Goal: Transaction & Acquisition: Obtain resource

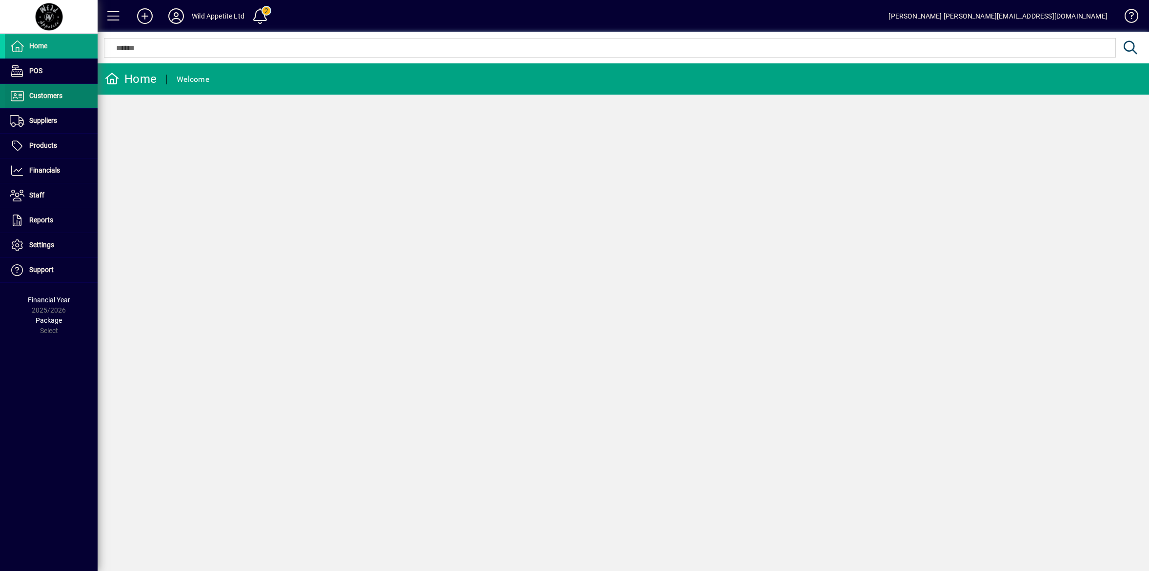
click at [62, 96] on span at bounding box center [51, 95] width 93 height 23
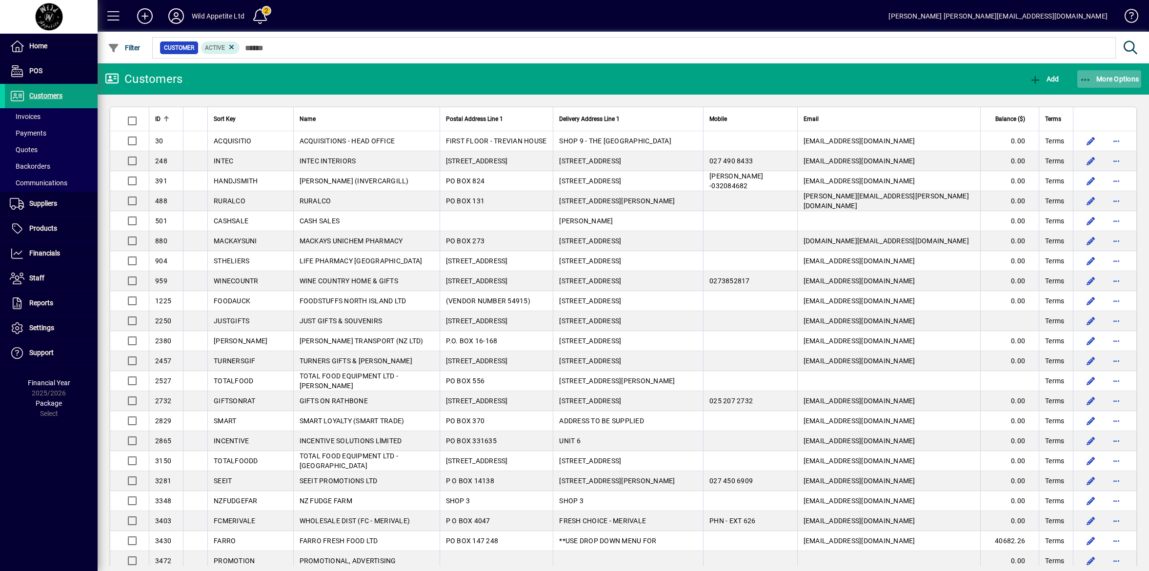
click at [1123, 81] on span "More Options" at bounding box center [1109, 79] width 60 height 8
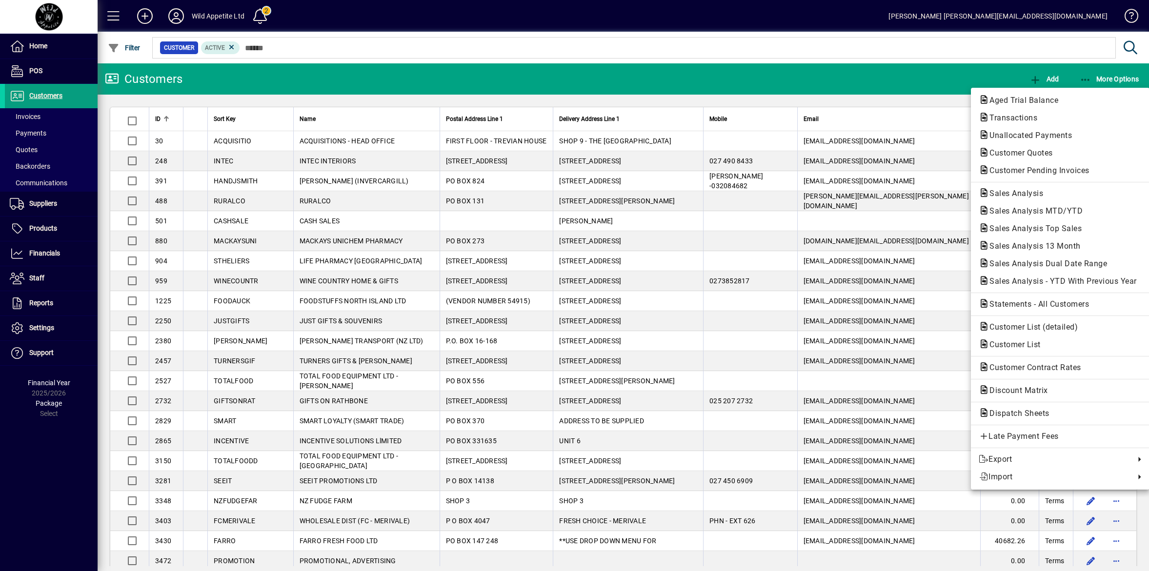
click at [961, 71] on div at bounding box center [574, 285] width 1149 height 571
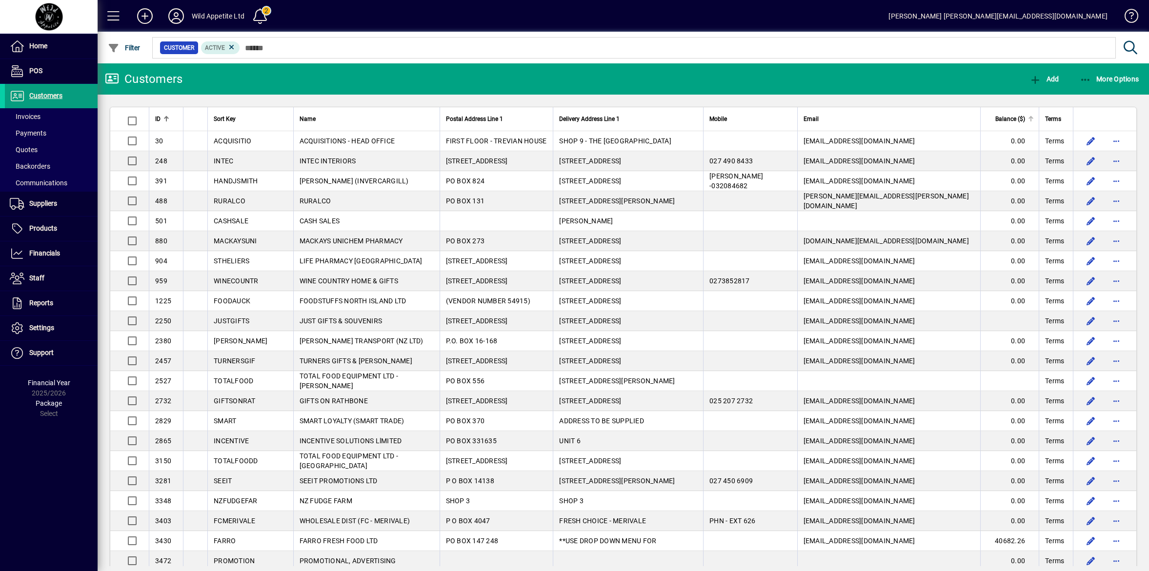
click at [1000, 116] on span "Balance ($)" at bounding box center [1010, 119] width 30 height 11
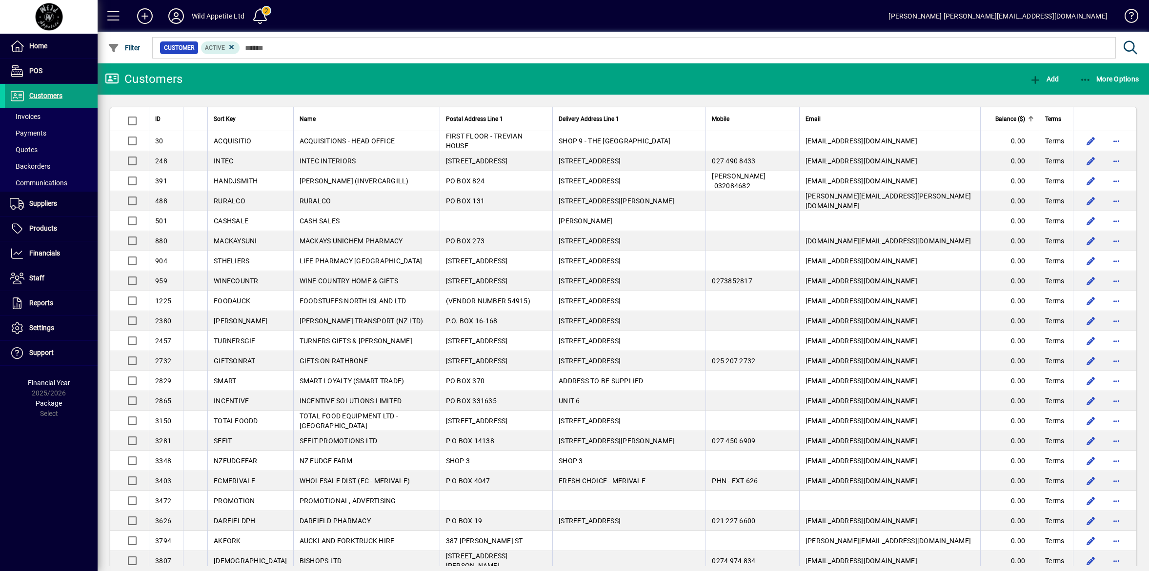
click at [1000, 118] on span "Balance ($)" at bounding box center [1010, 119] width 30 height 11
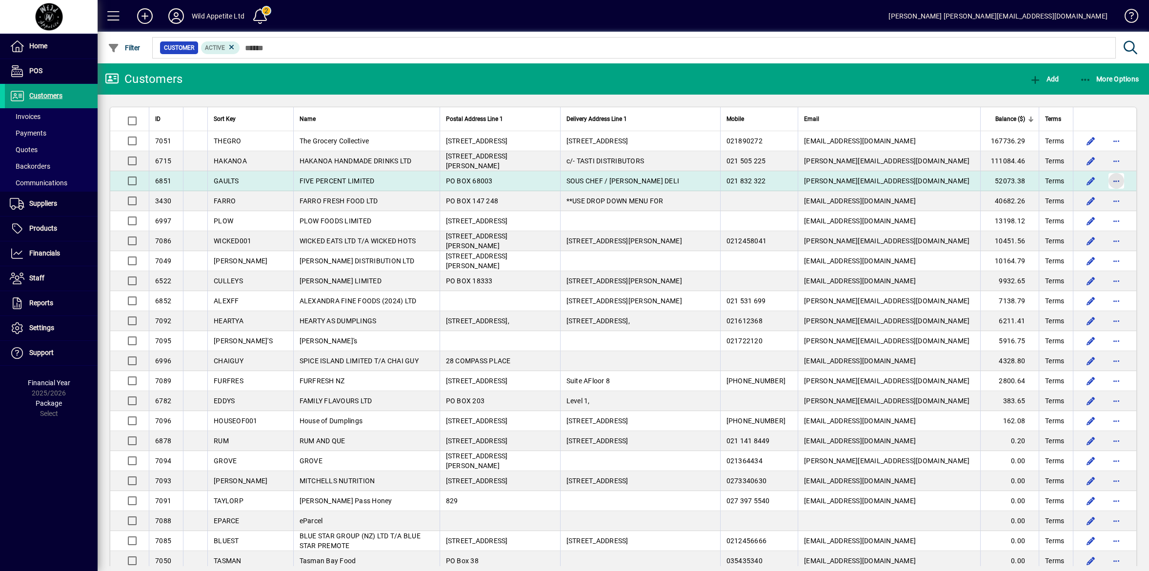
click at [1105, 181] on span "button" at bounding box center [1115, 180] width 23 height 23
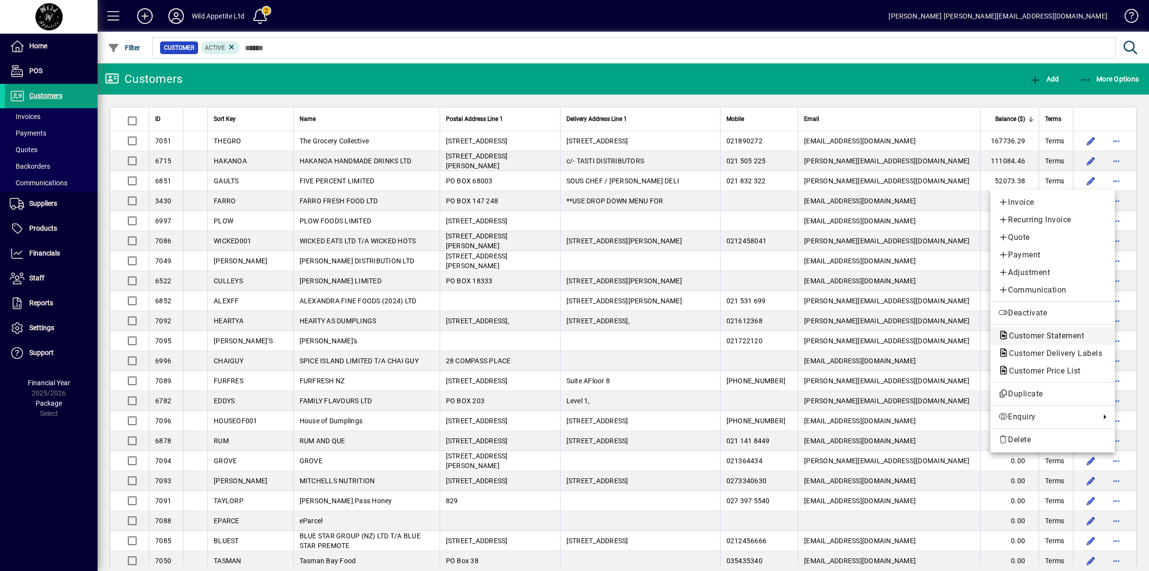
click at [1060, 336] on span "Customer Statement" at bounding box center [1043, 335] width 91 height 9
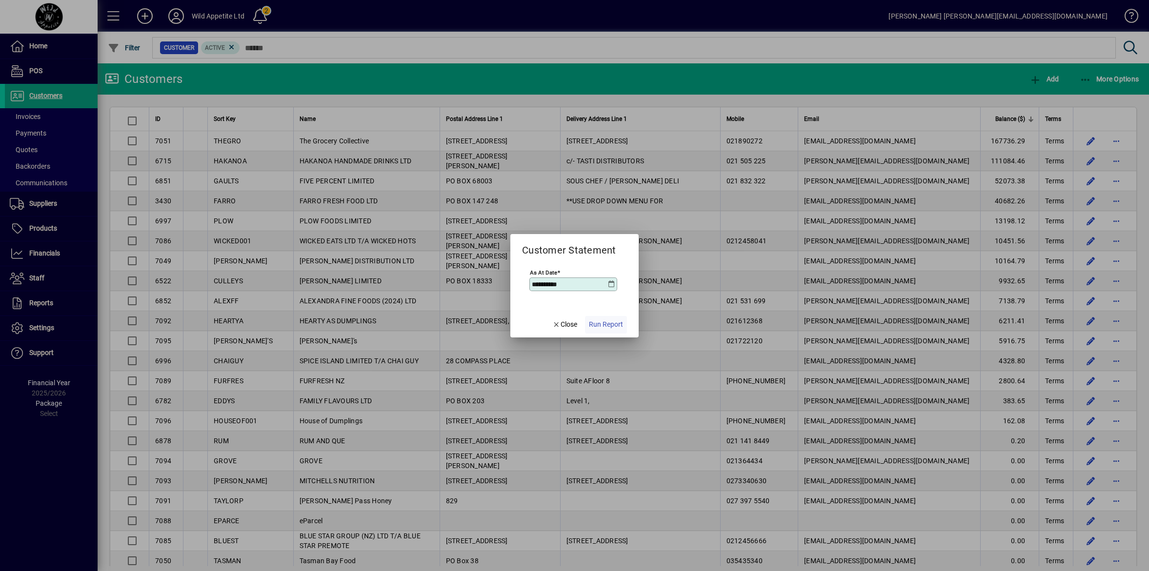
click at [615, 325] on span "Run Report" at bounding box center [606, 324] width 34 height 10
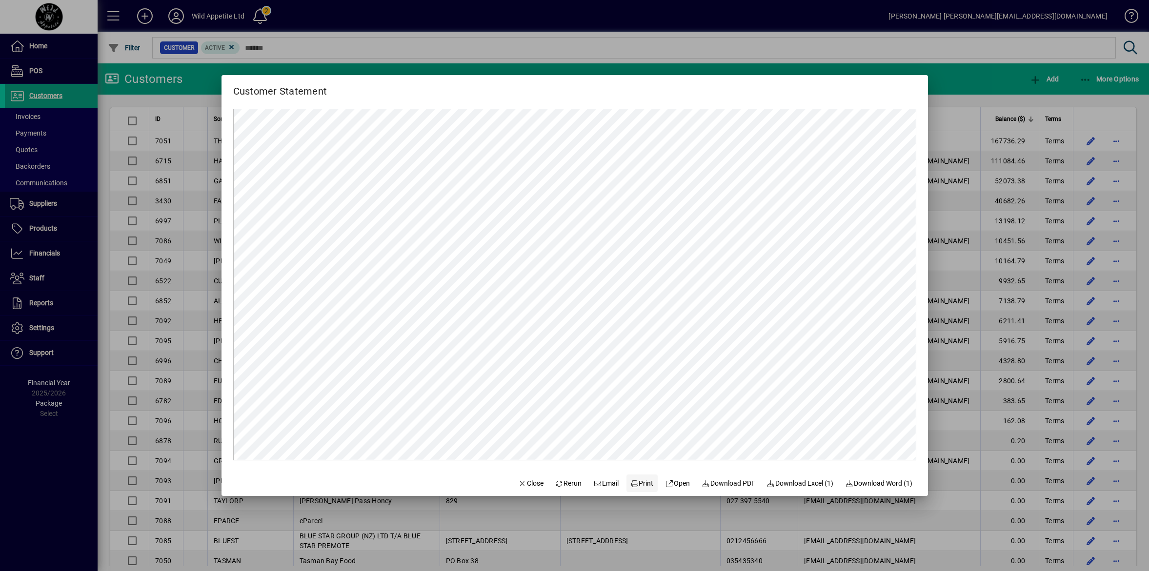
click at [630, 487] on icon at bounding box center [634, 483] width 9 height 7
click at [411, 47] on div at bounding box center [574, 285] width 1149 height 571
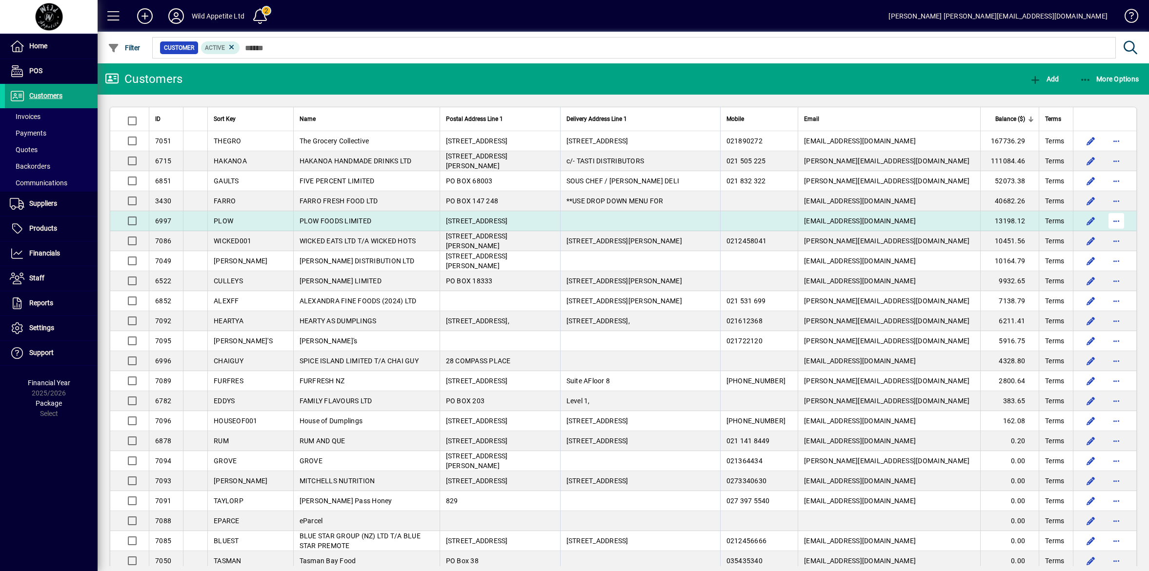
click at [1110, 218] on span "button" at bounding box center [1115, 220] width 23 height 23
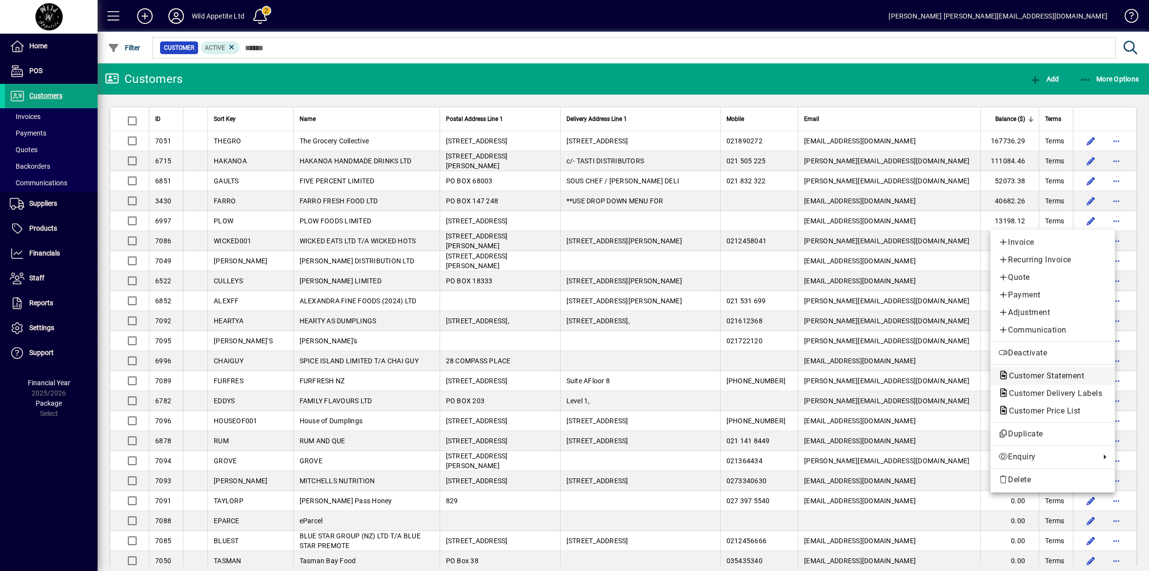
click at [1052, 377] on span "Customer Statement" at bounding box center [1043, 375] width 91 height 9
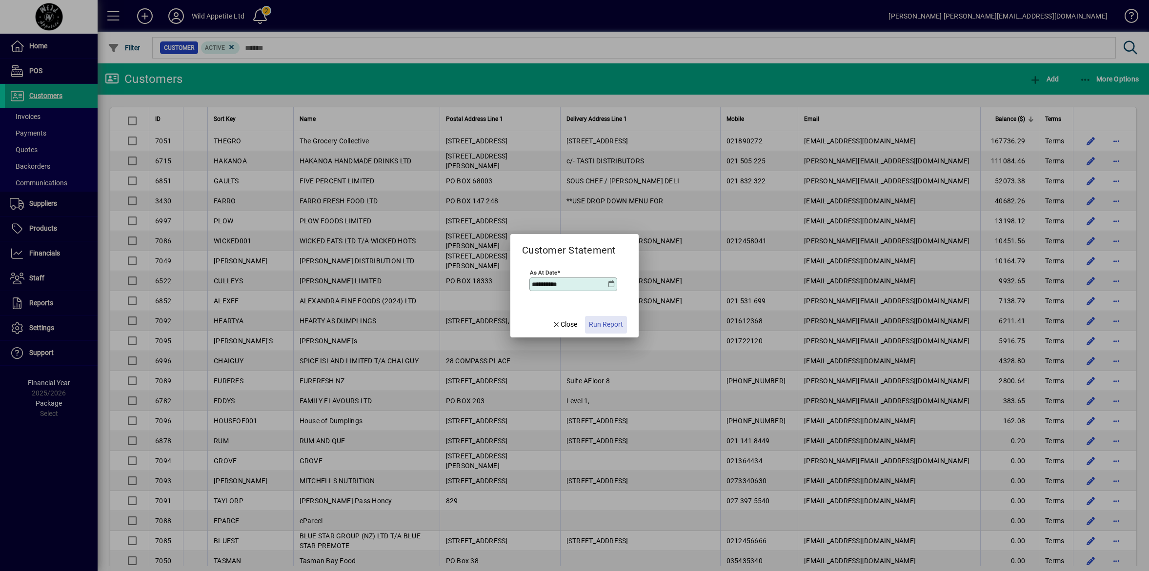
click at [614, 327] on span "Run Report" at bounding box center [606, 324] width 34 height 10
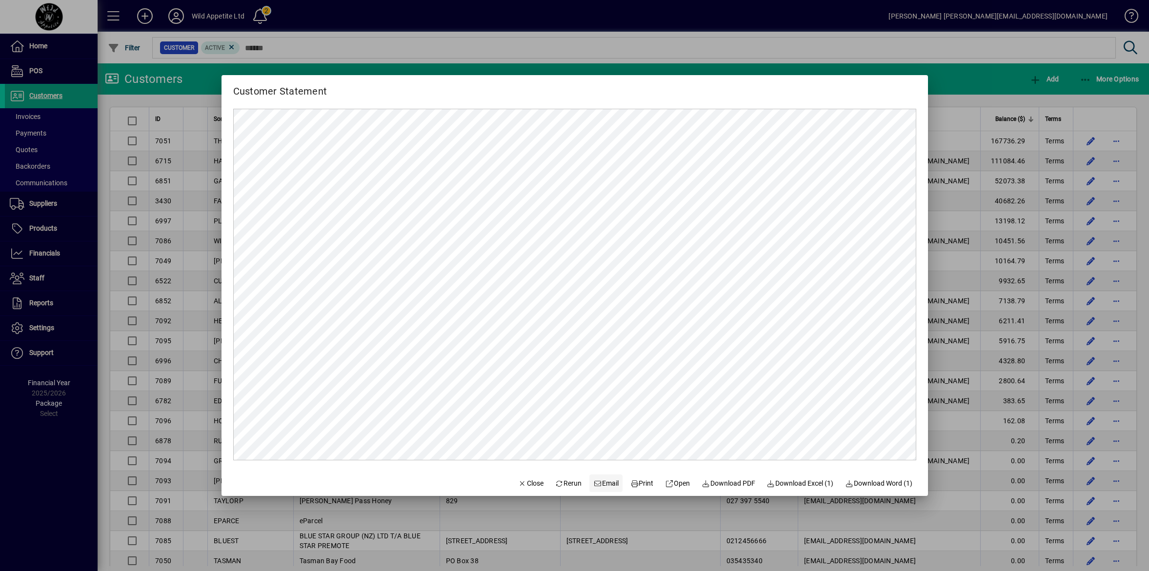
click at [596, 486] on span "Email" at bounding box center [605, 483] width 25 height 10
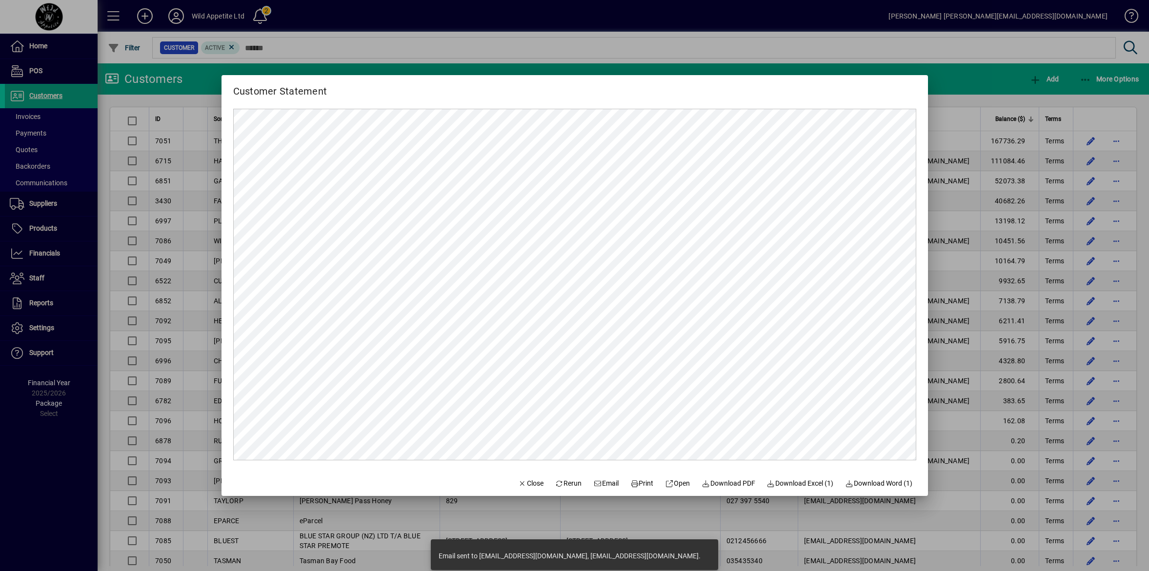
click at [1022, 245] on div at bounding box center [574, 285] width 1149 height 571
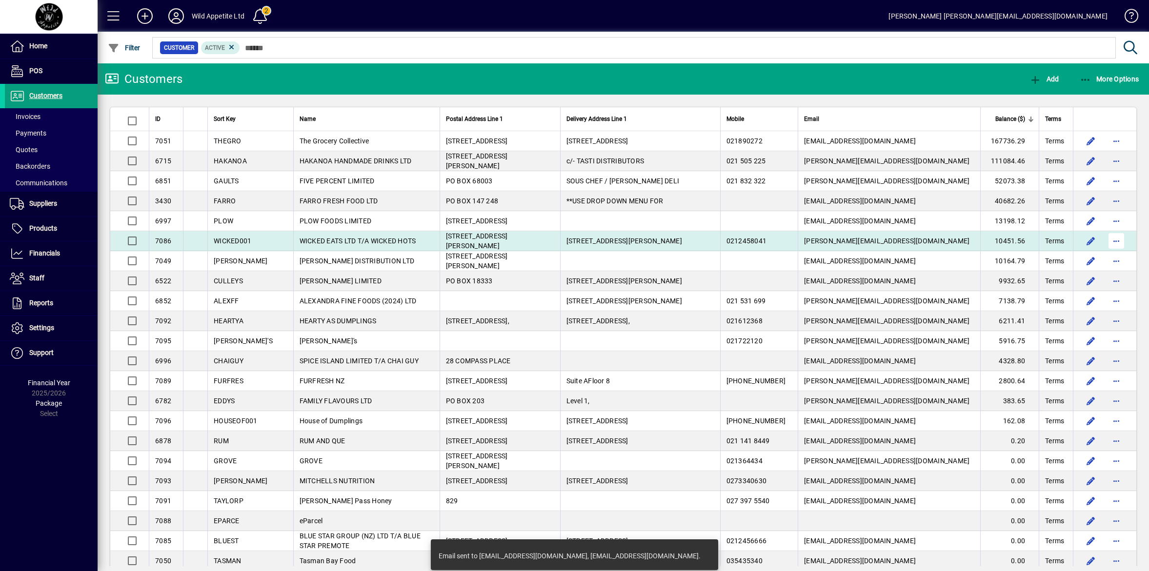
click at [1111, 240] on span "button" at bounding box center [1115, 240] width 23 height 23
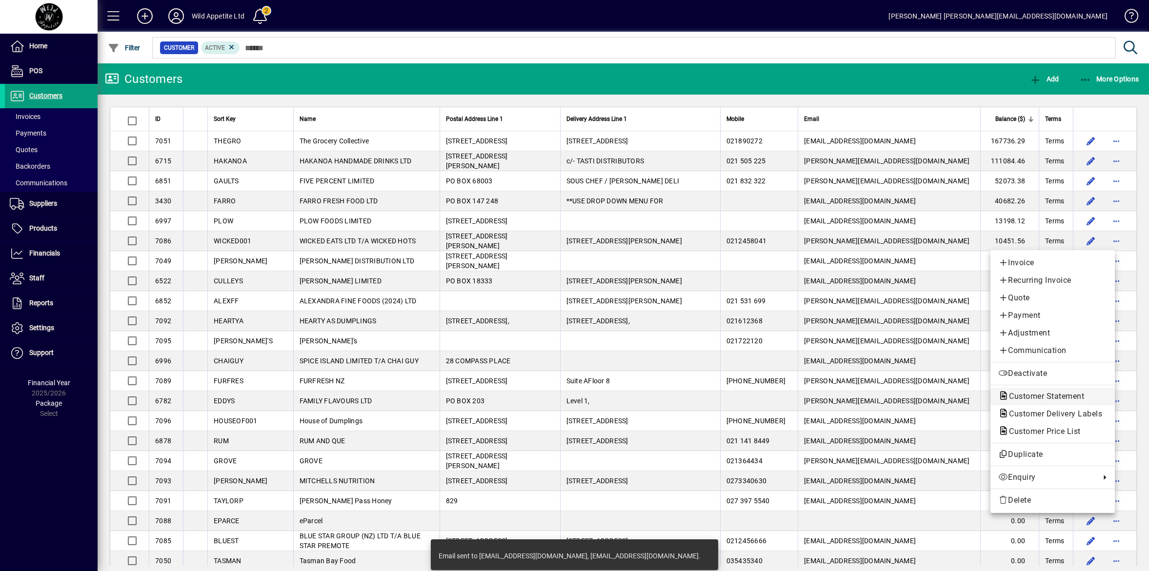
click at [1049, 398] on span "Customer Statement" at bounding box center [1043, 396] width 91 height 9
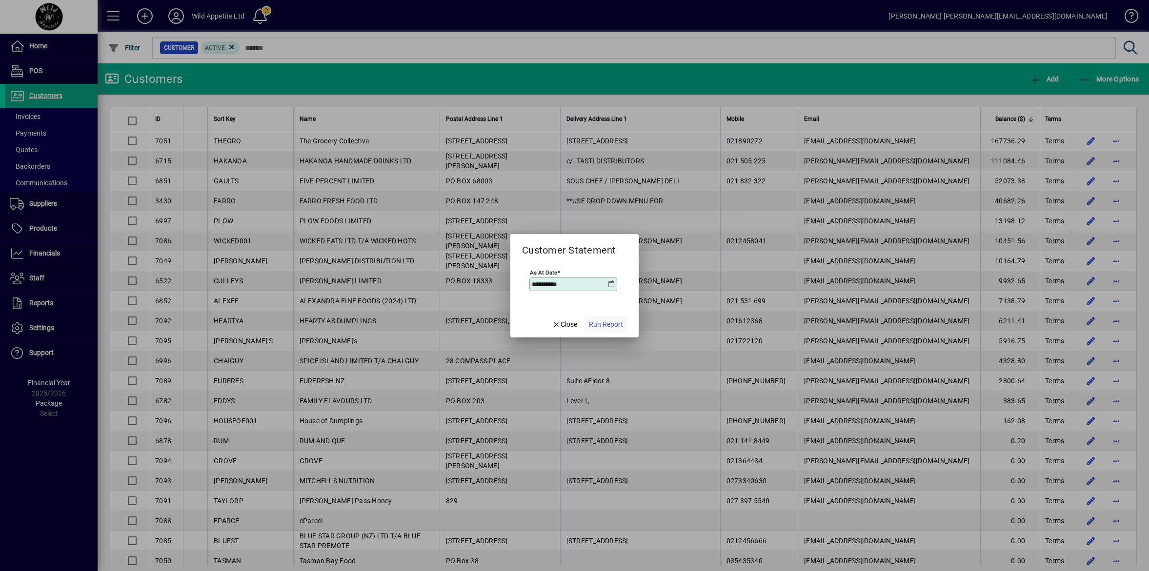
click at [600, 328] on span "Run Report" at bounding box center [606, 324] width 34 height 10
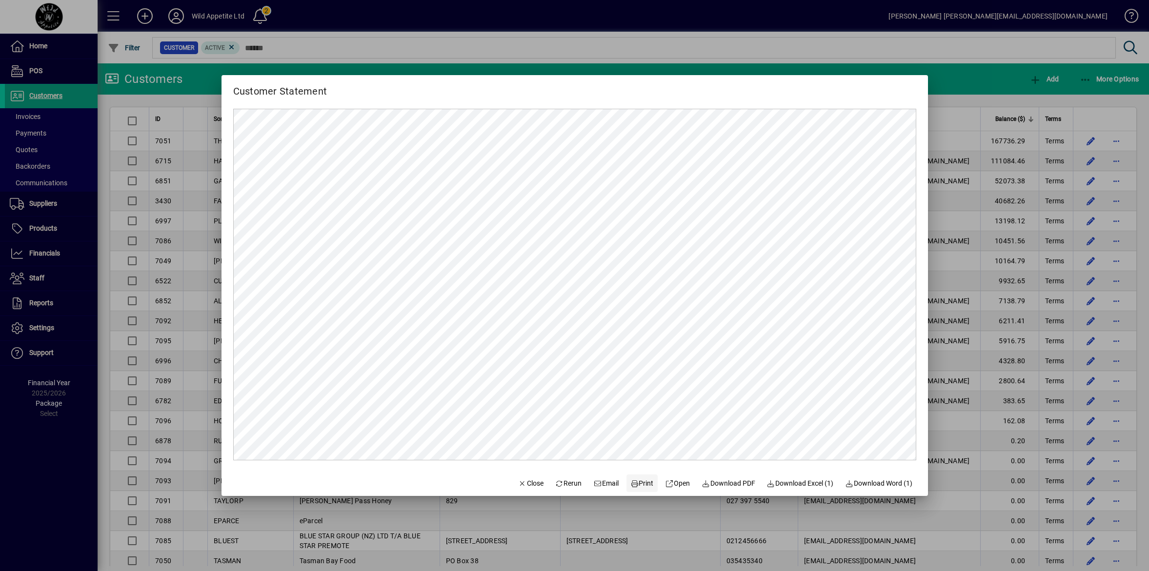
click at [632, 483] on span "Print" at bounding box center [641, 483] width 23 height 10
click at [966, 303] on div at bounding box center [574, 285] width 1149 height 571
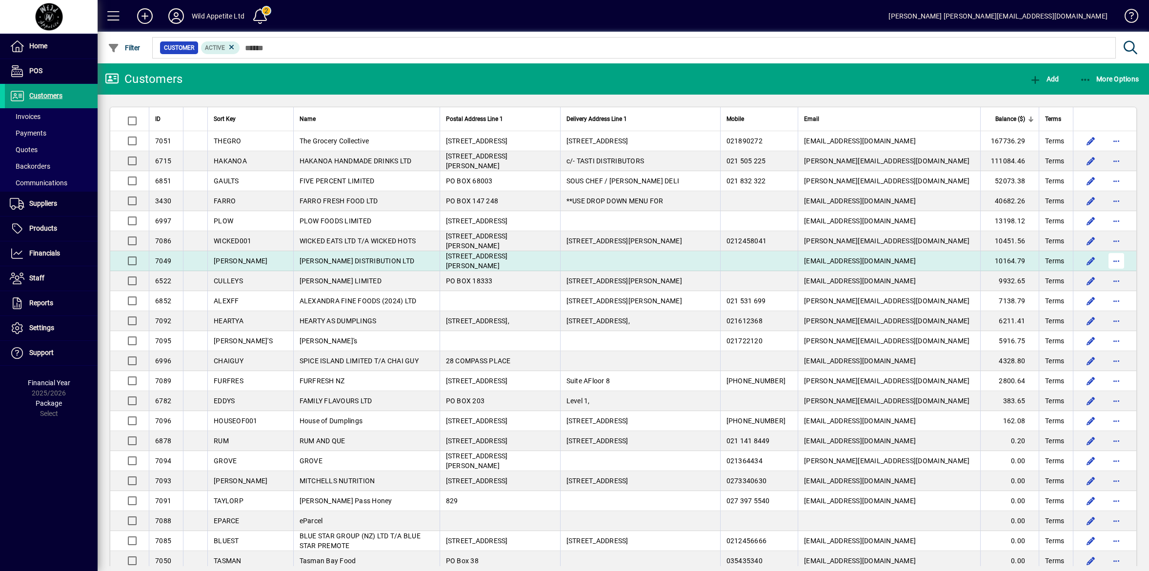
click at [1110, 257] on span "button" at bounding box center [1115, 260] width 23 height 23
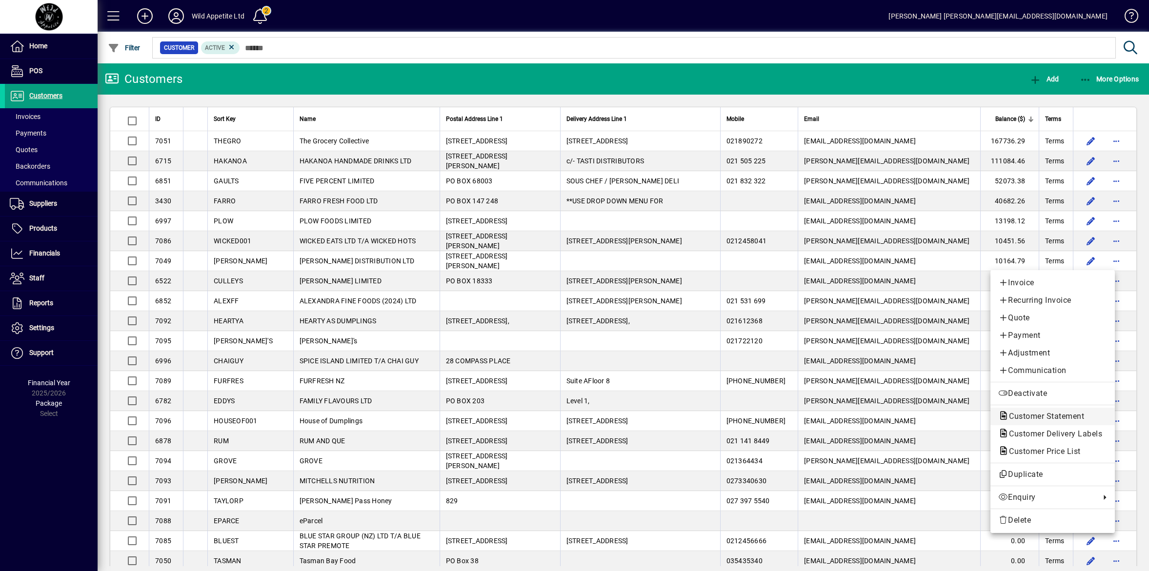
click at [1045, 417] on span "Customer Statement" at bounding box center [1043, 416] width 91 height 9
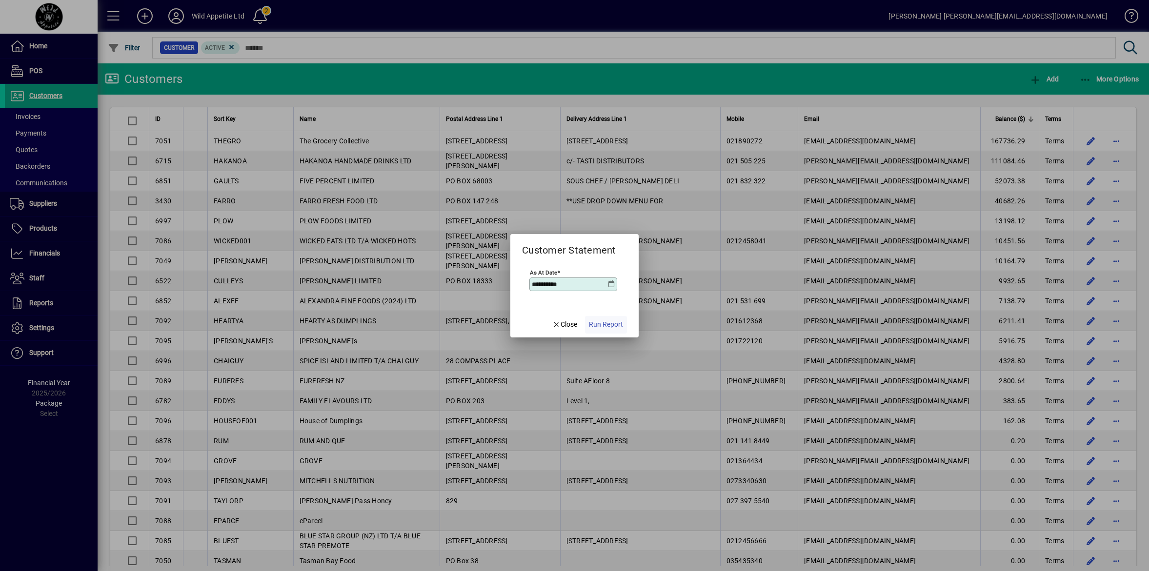
click at [610, 321] on span "Run Report" at bounding box center [606, 324] width 34 height 10
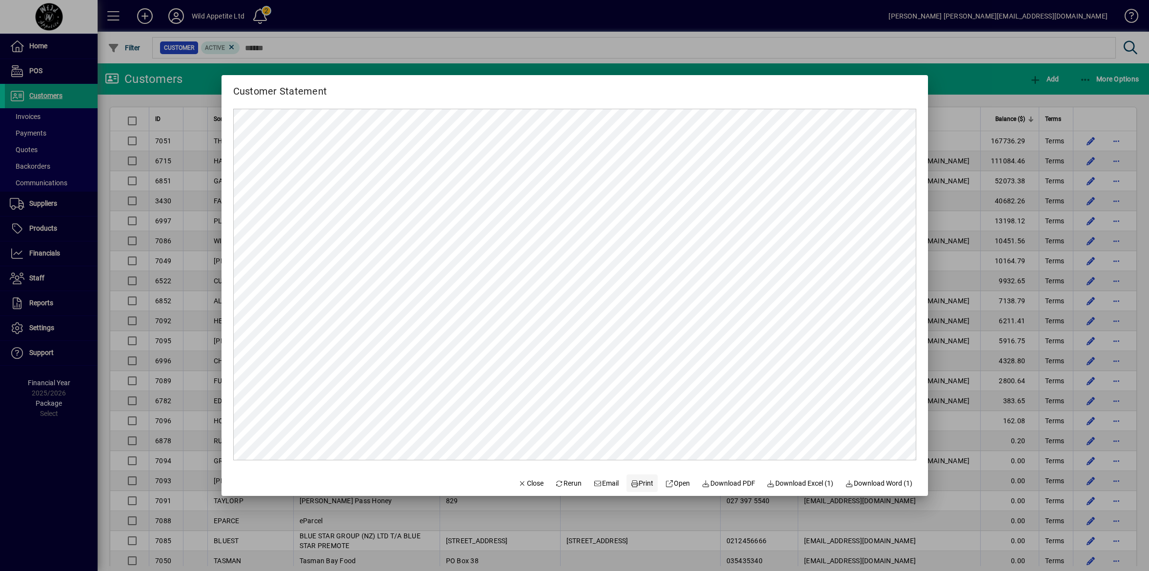
click at [634, 484] on span "Print" at bounding box center [641, 483] width 23 height 10
click at [956, 386] on div at bounding box center [574, 285] width 1149 height 571
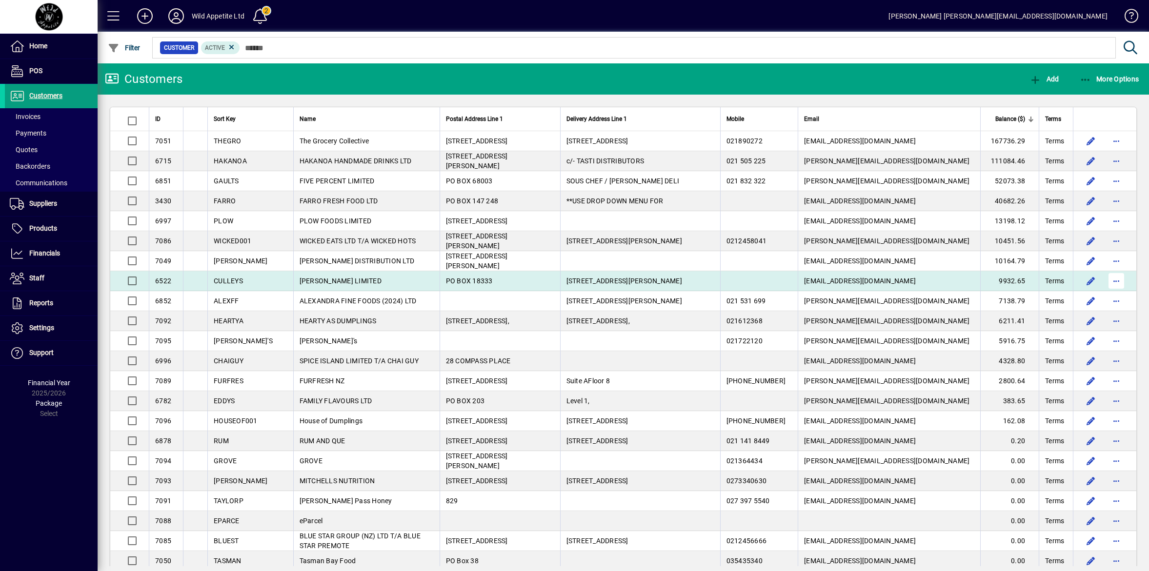
click at [1104, 283] on span "button" at bounding box center [1115, 280] width 23 height 23
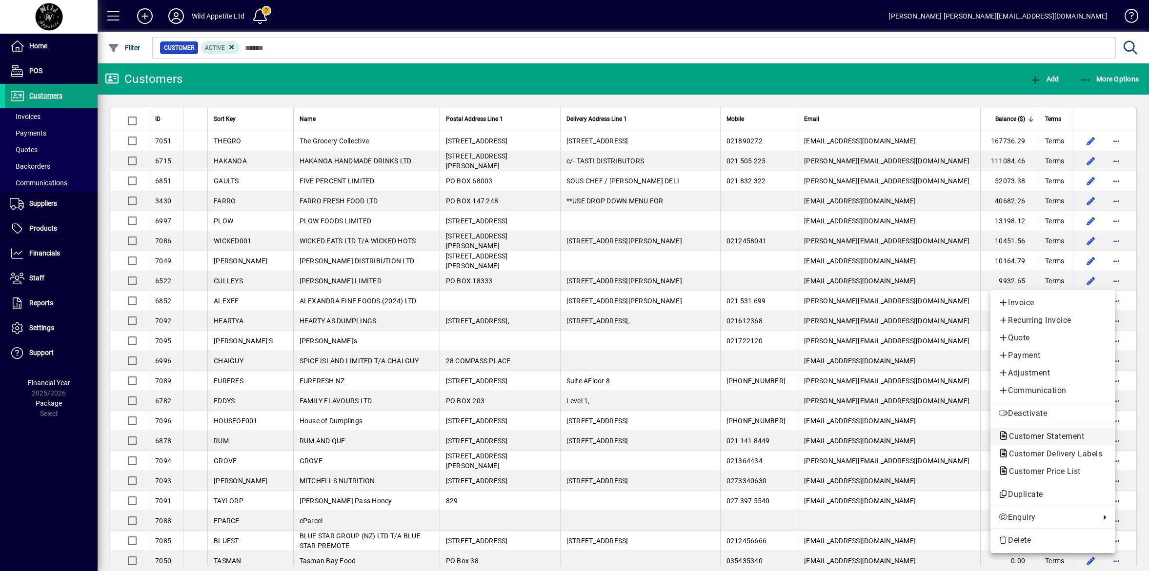
click at [1033, 437] on span "Customer Statement" at bounding box center [1043, 436] width 91 height 9
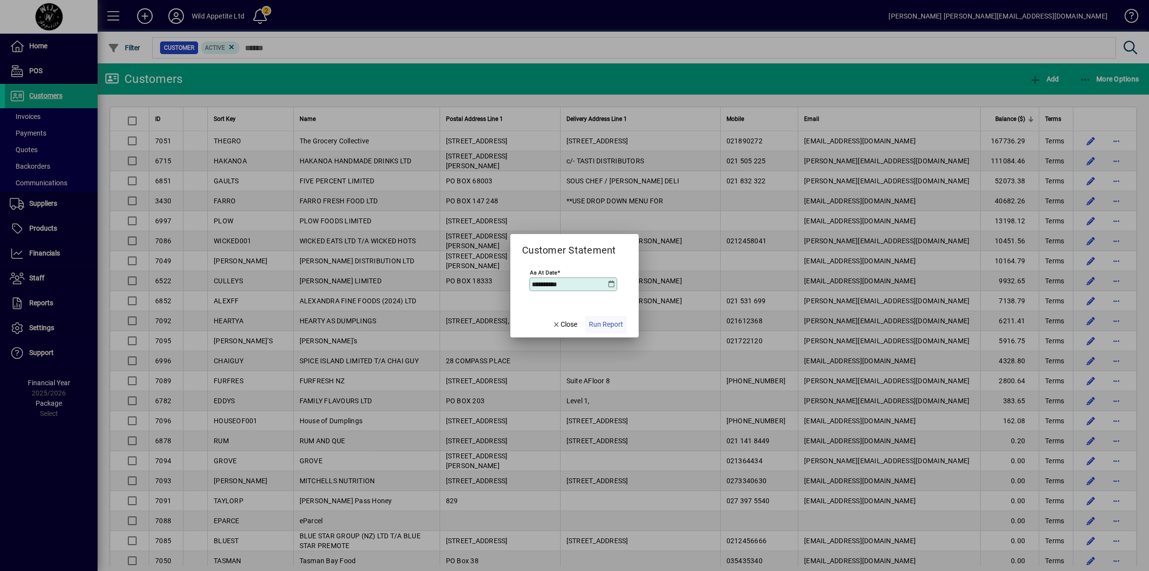
click at [621, 323] on span "Run Report" at bounding box center [606, 324] width 34 height 10
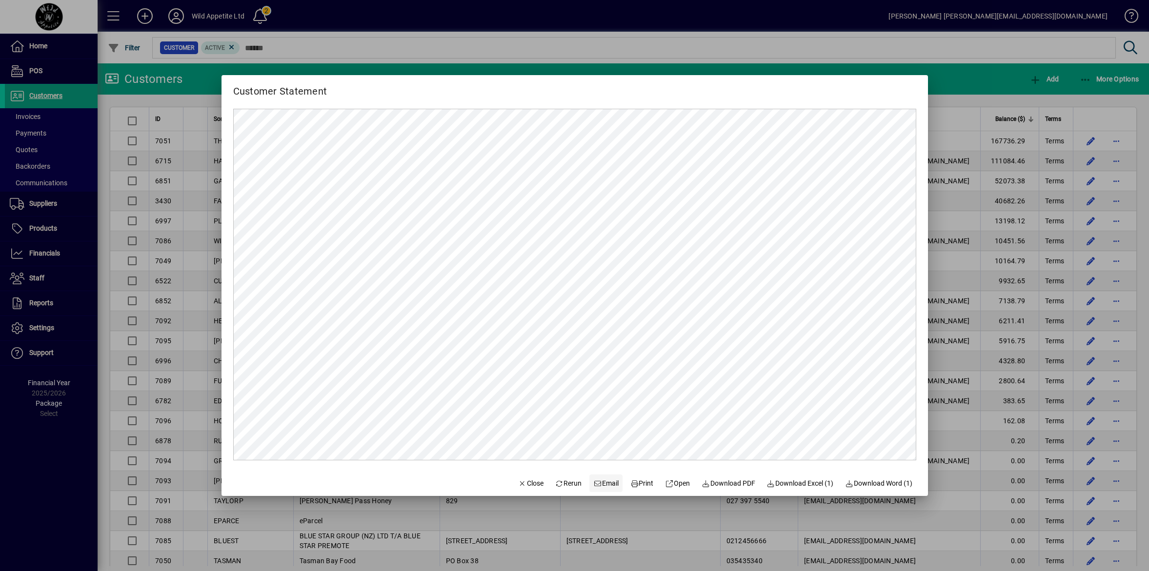
click at [599, 481] on span "Email" at bounding box center [605, 483] width 25 height 10
click at [952, 320] on div at bounding box center [574, 285] width 1149 height 571
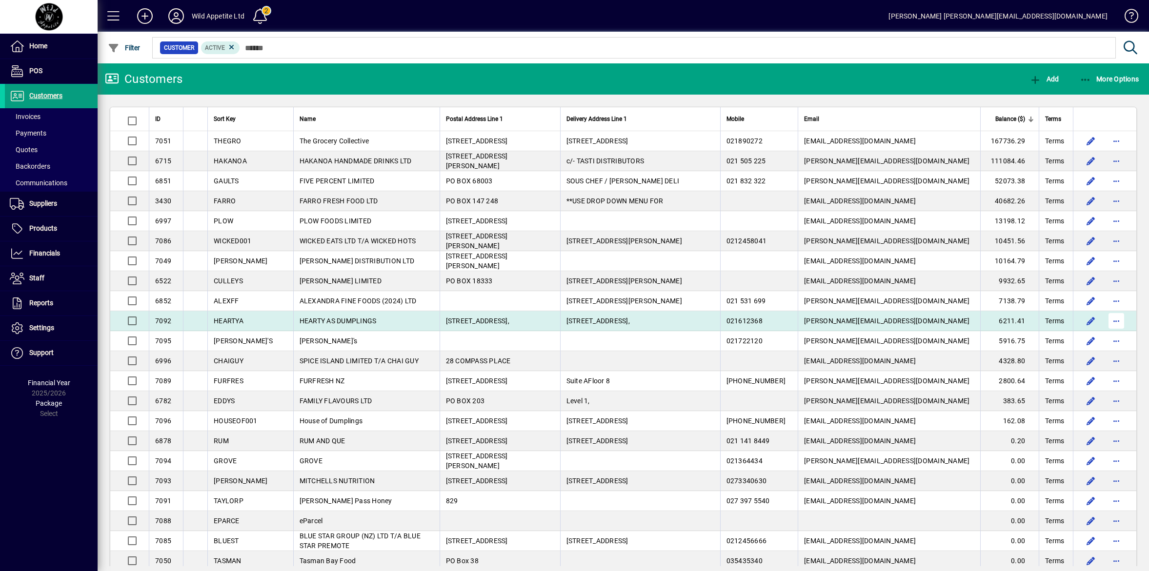
click at [1104, 320] on span "button" at bounding box center [1115, 320] width 23 height 23
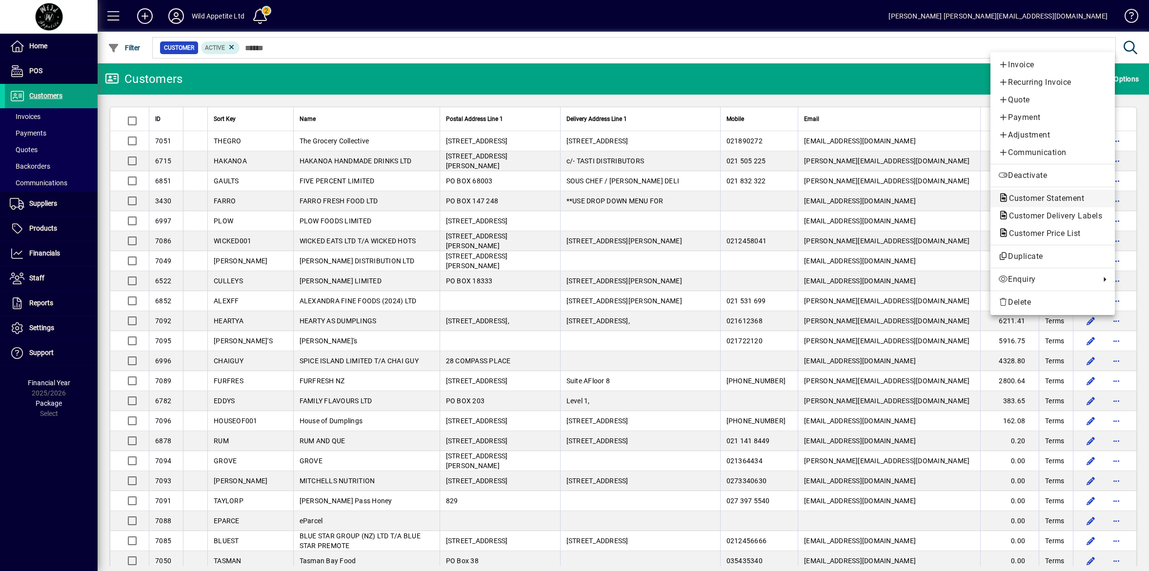
click at [1042, 195] on span "Customer Statement" at bounding box center [1043, 198] width 91 height 9
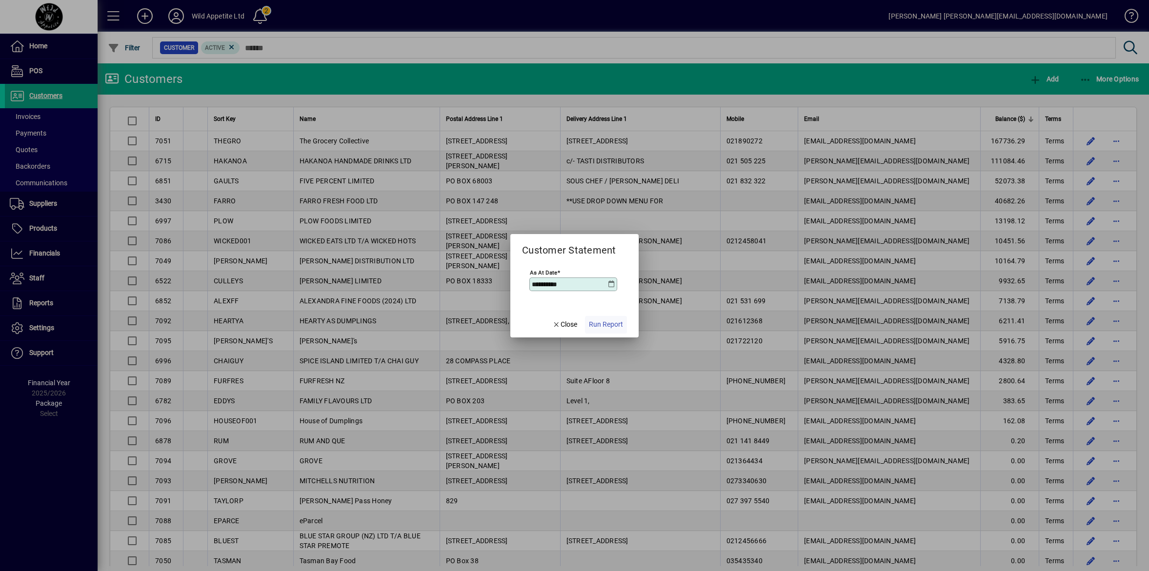
click at [606, 318] on span "button" at bounding box center [606, 324] width 42 height 23
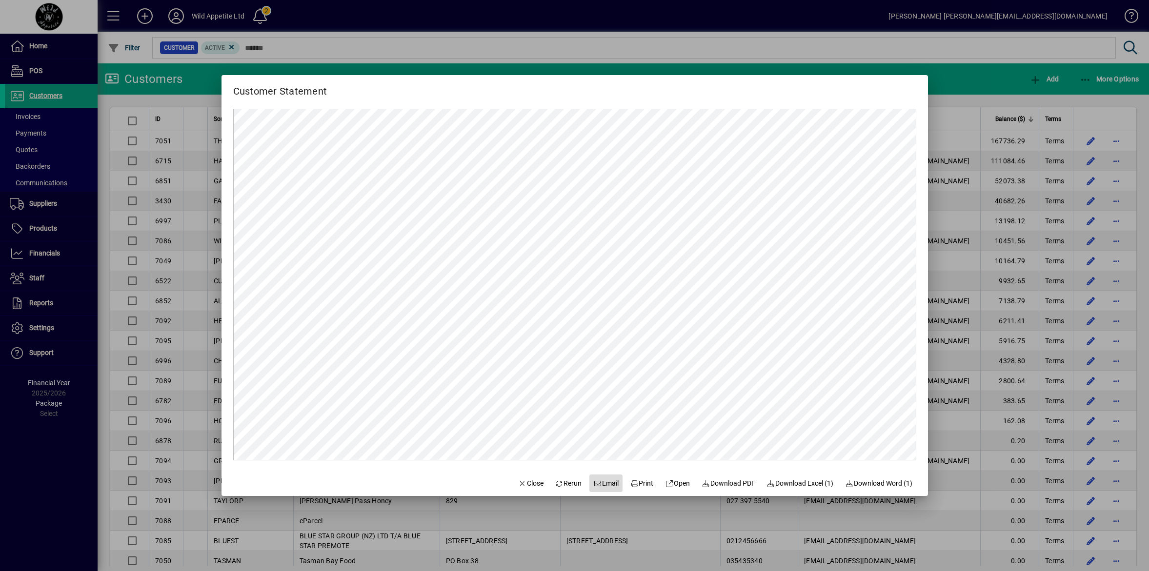
click at [596, 484] on span "Email" at bounding box center [605, 483] width 25 height 10
click at [1105, 323] on div at bounding box center [574, 285] width 1149 height 571
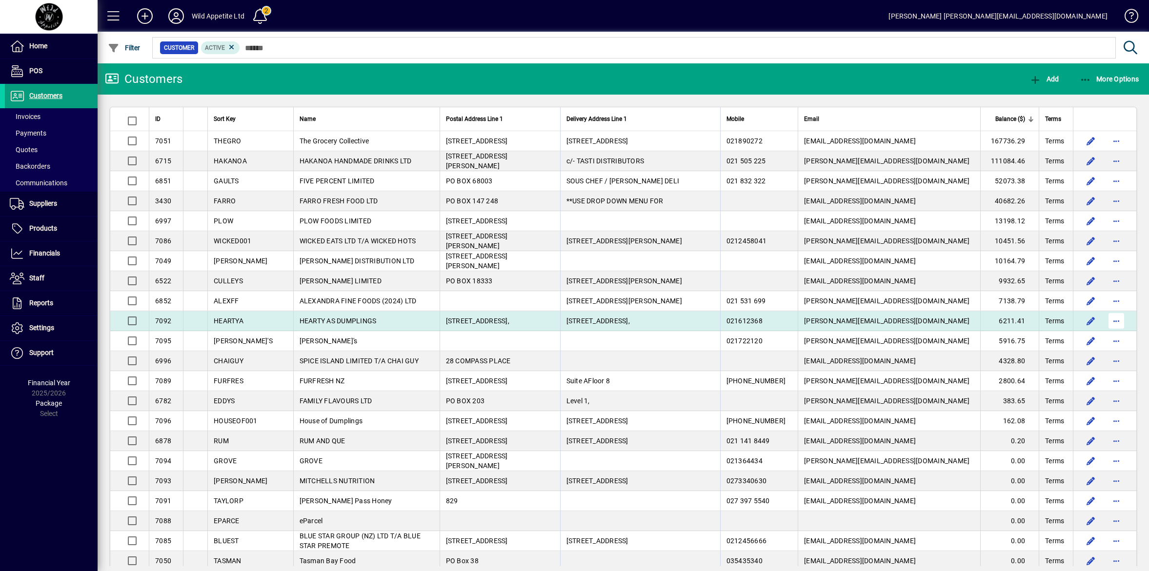
click at [1105, 320] on span "button" at bounding box center [1115, 320] width 23 height 23
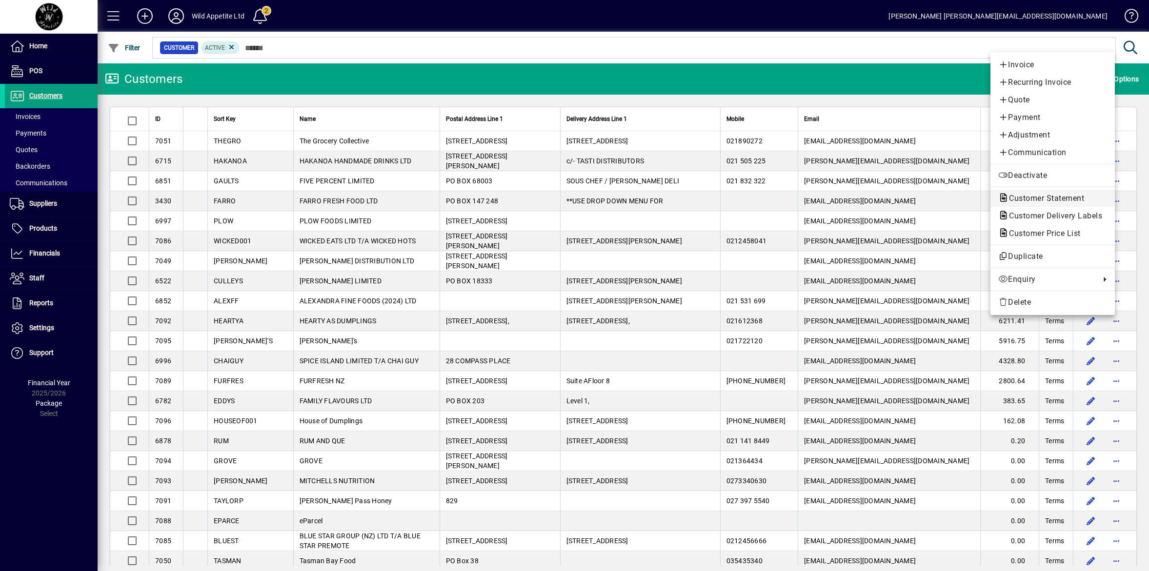
click at [1066, 200] on span "Customer Statement" at bounding box center [1043, 198] width 91 height 9
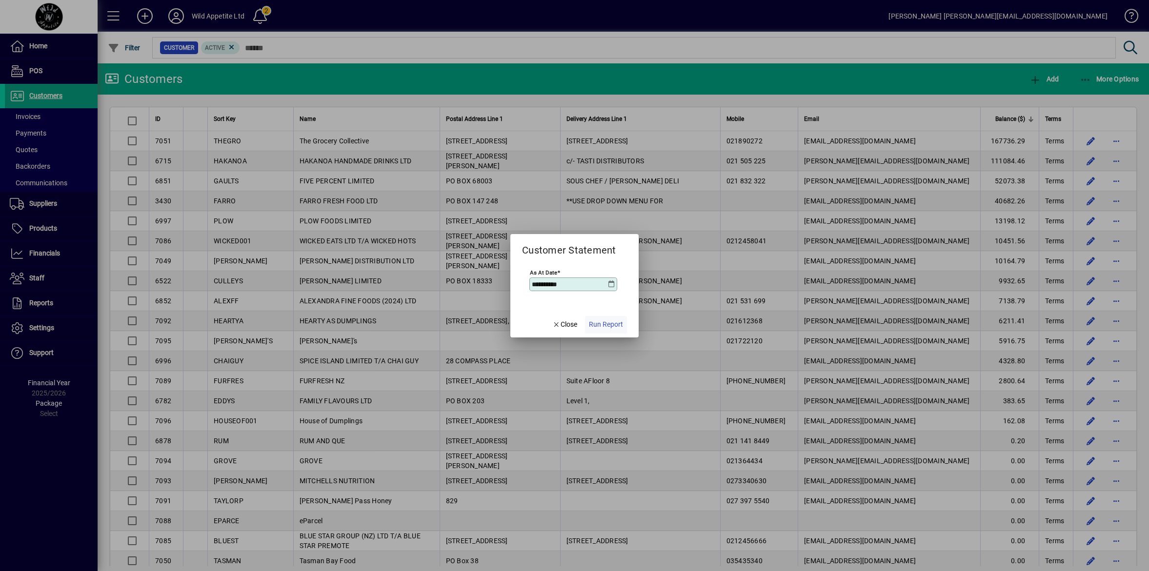
click at [611, 323] on span "Run Report" at bounding box center [606, 324] width 34 height 10
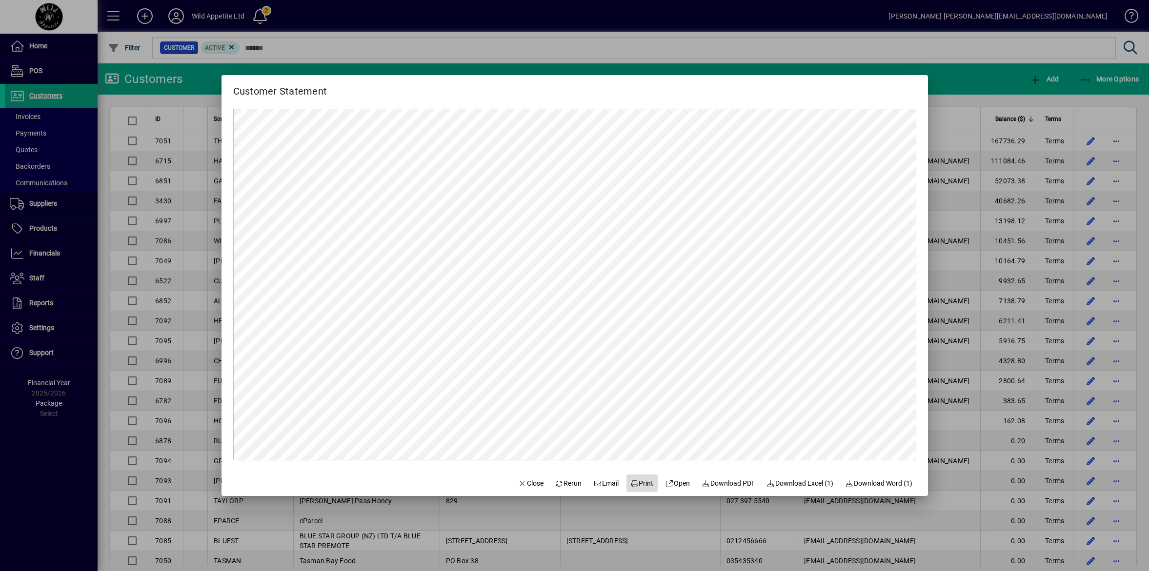
click at [635, 482] on span "Print" at bounding box center [641, 483] width 23 height 10
click at [991, 339] on div at bounding box center [574, 285] width 1149 height 571
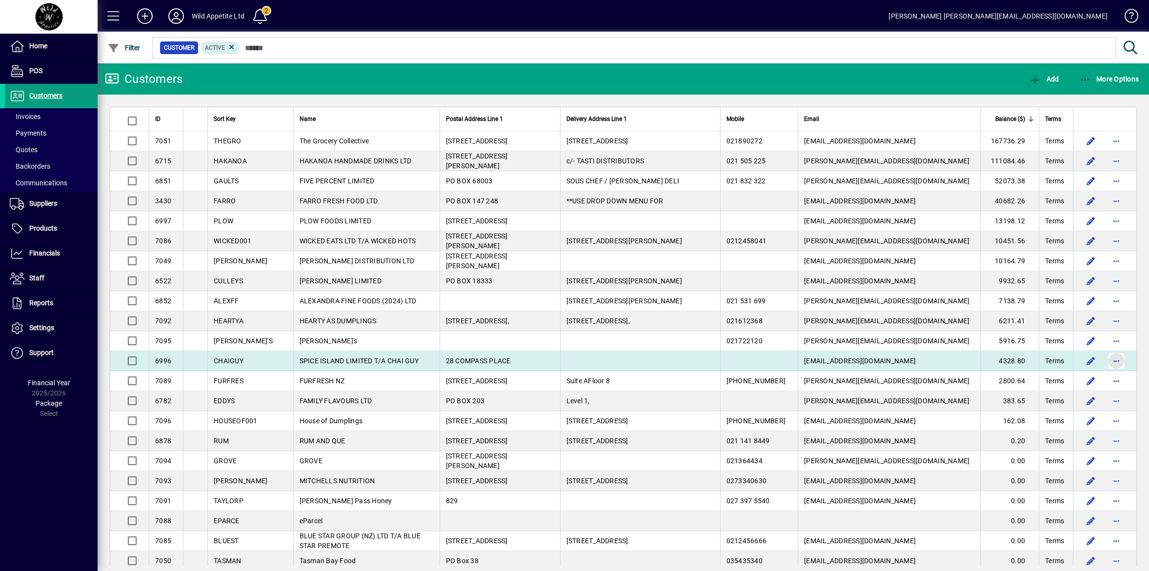
click at [1106, 361] on span "button" at bounding box center [1115, 360] width 23 height 23
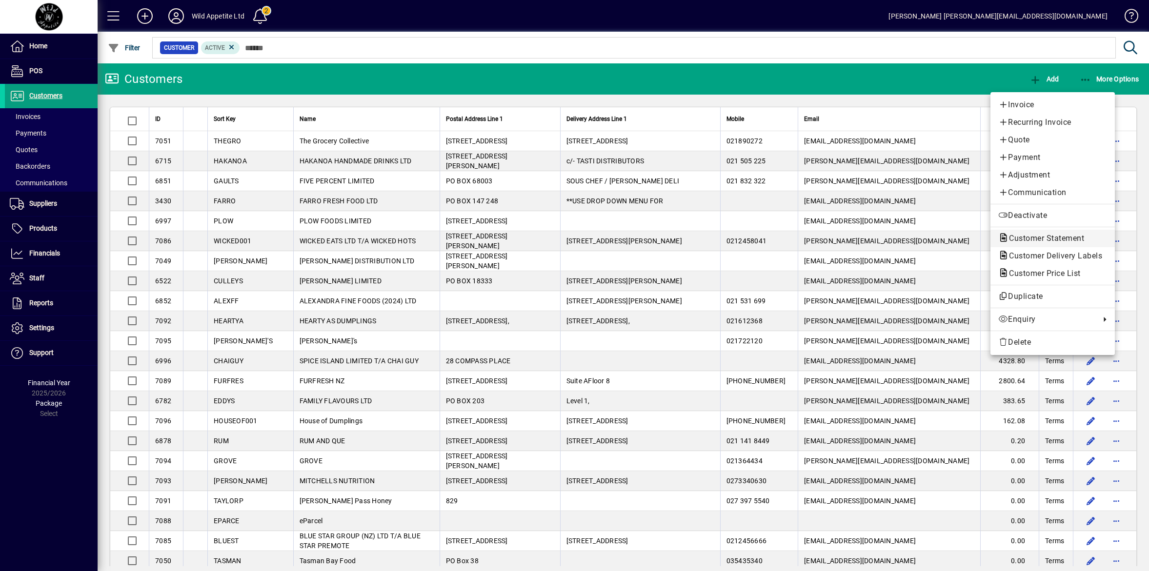
click at [1034, 240] on span "Customer Statement" at bounding box center [1043, 238] width 91 height 9
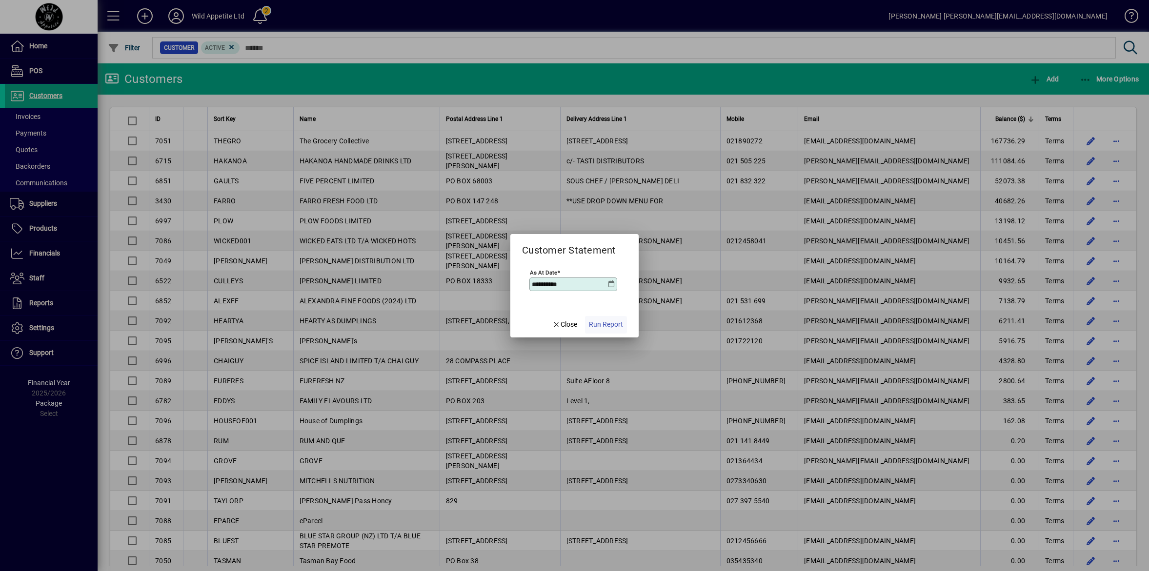
click at [613, 322] on span "Run Report" at bounding box center [606, 324] width 34 height 10
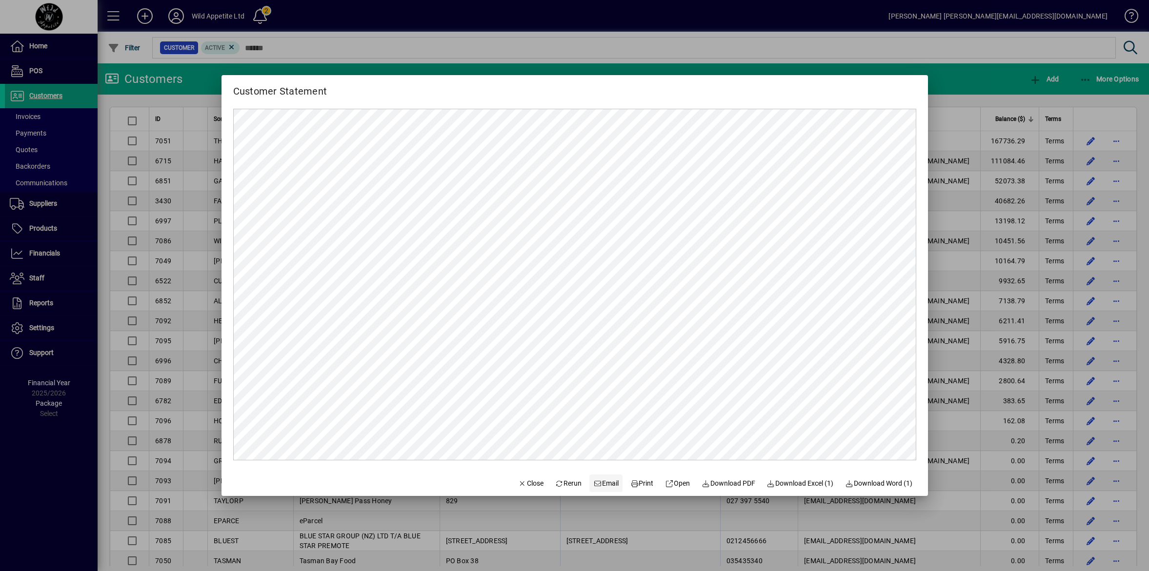
click at [600, 484] on span "Email" at bounding box center [605, 483] width 25 height 10
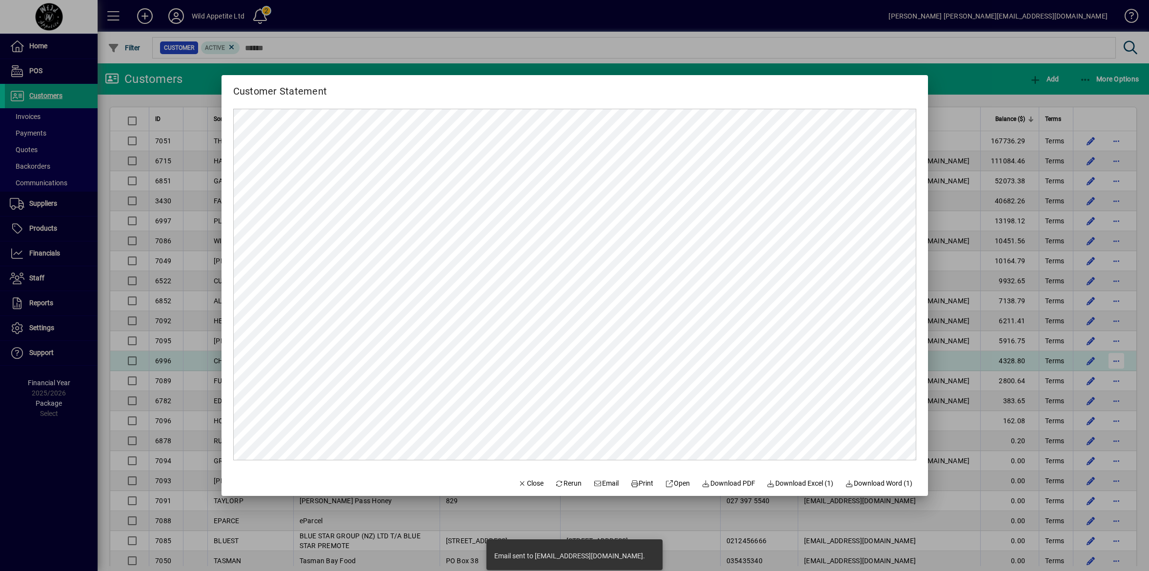
click at [1108, 362] on div at bounding box center [574, 285] width 1149 height 571
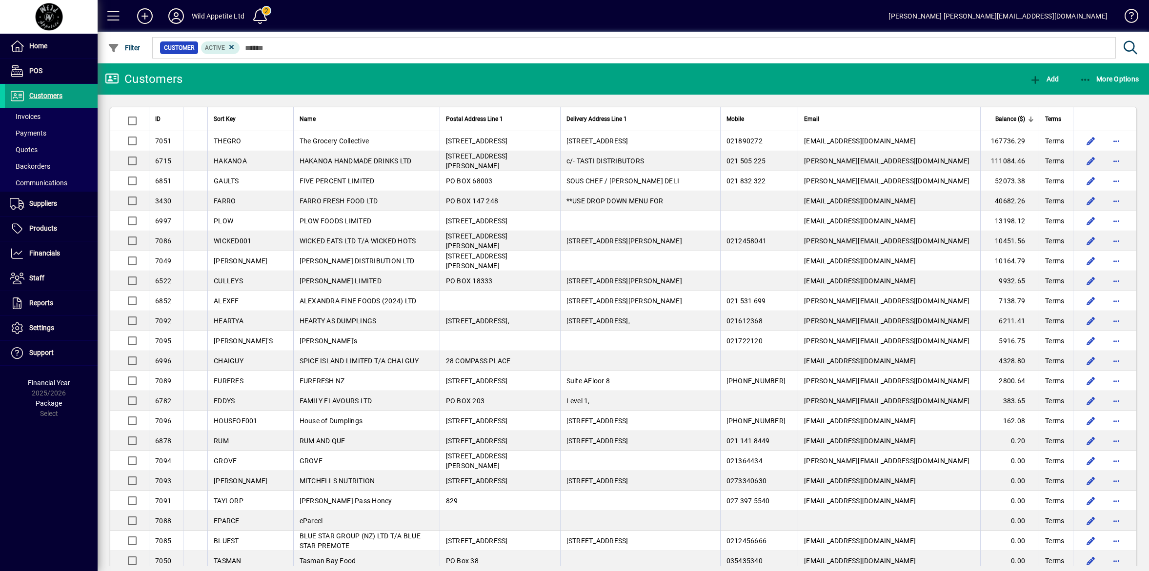
click at [342, 320] on span "HEARTY AS DUMPLINGS" at bounding box center [337, 321] width 77 height 8
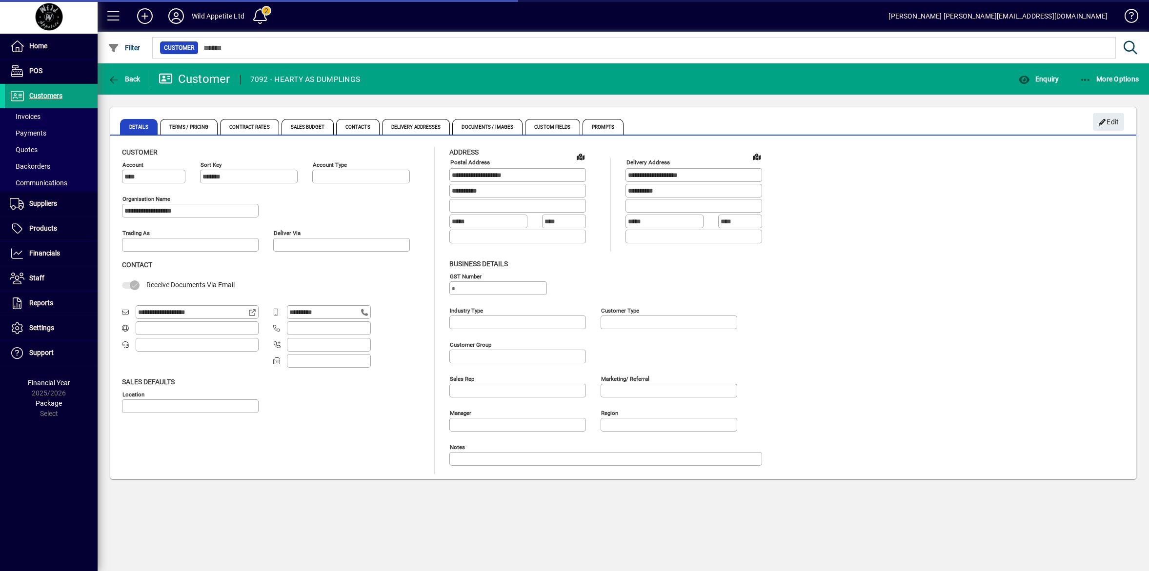
type input "**********"
drag, startPoint x: 208, startPoint y: 311, endPoint x: 128, endPoint y: 313, distance: 80.0
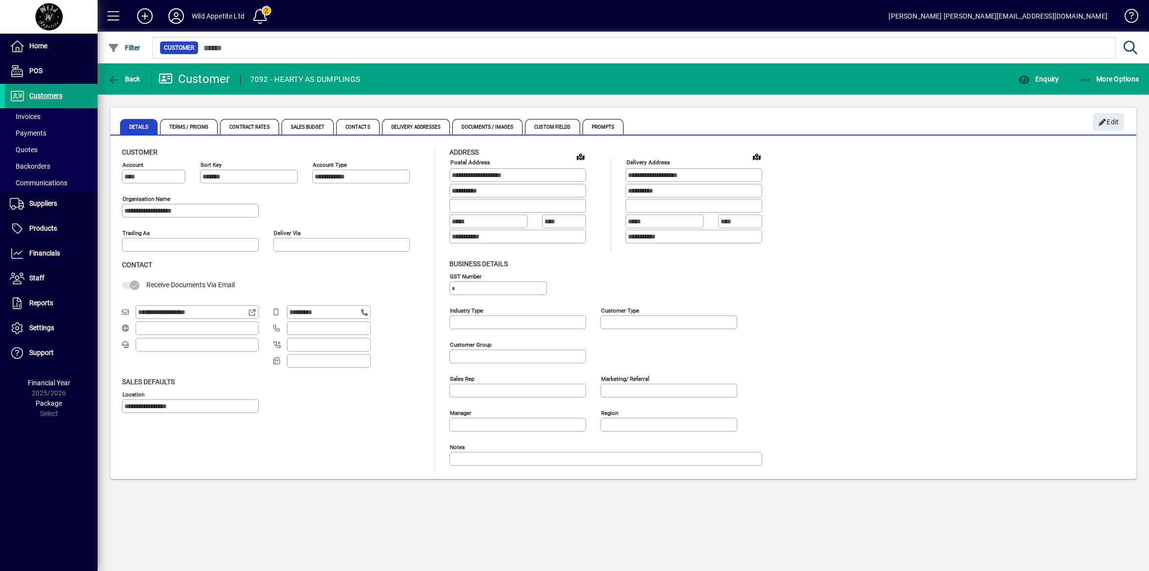
click at [128, 313] on div "**********" at bounding box center [190, 312] width 137 height 15
